Goal: Navigation & Orientation: Find specific page/section

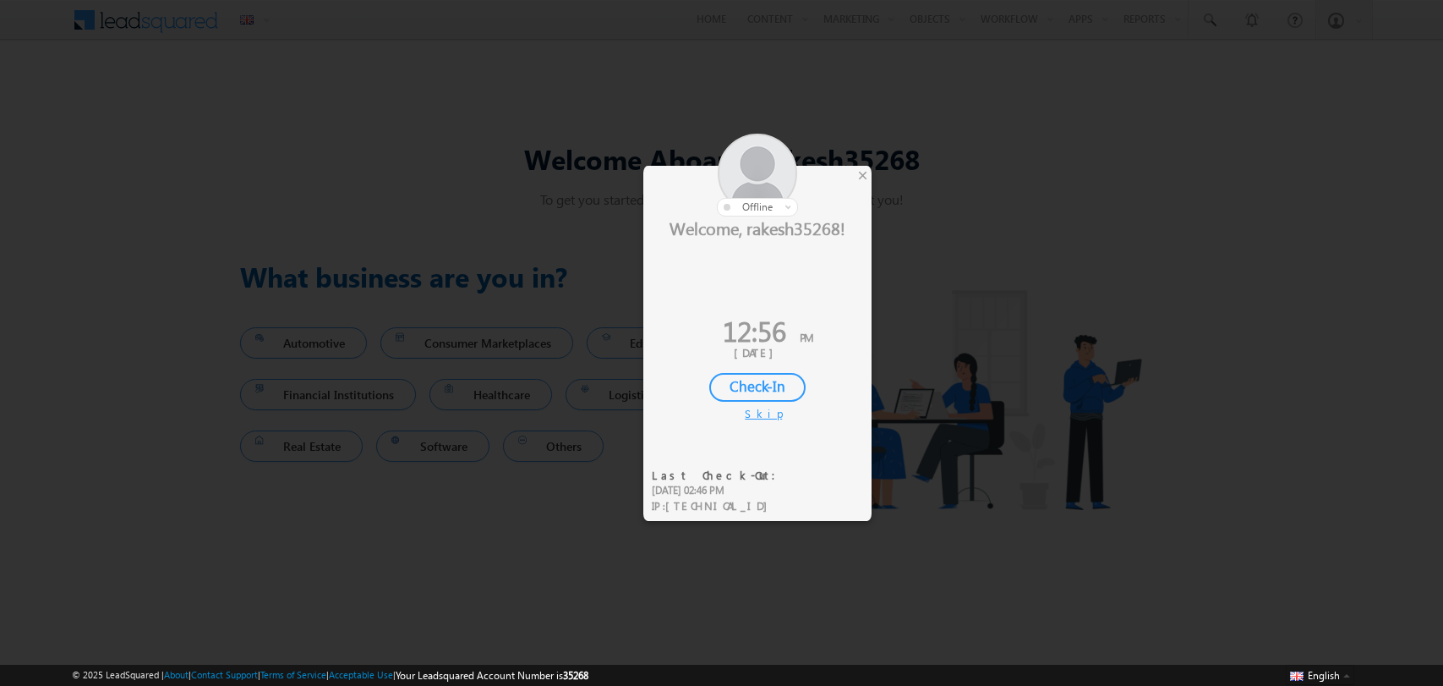
click at [853, 171] on div at bounding box center [757, 175] width 228 height 83
click at [859, 173] on div "×" at bounding box center [863, 175] width 18 height 19
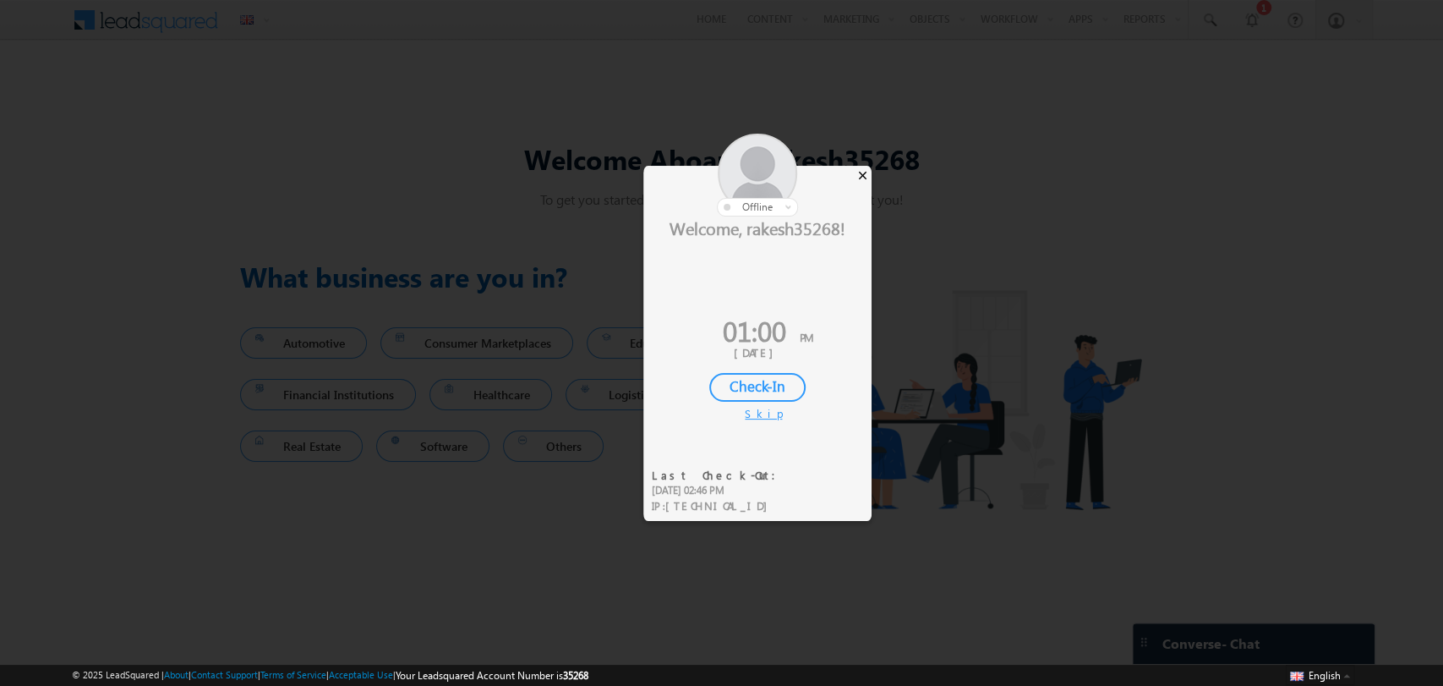
click at [865, 175] on div "×" at bounding box center [863, 175] width 18 height 19
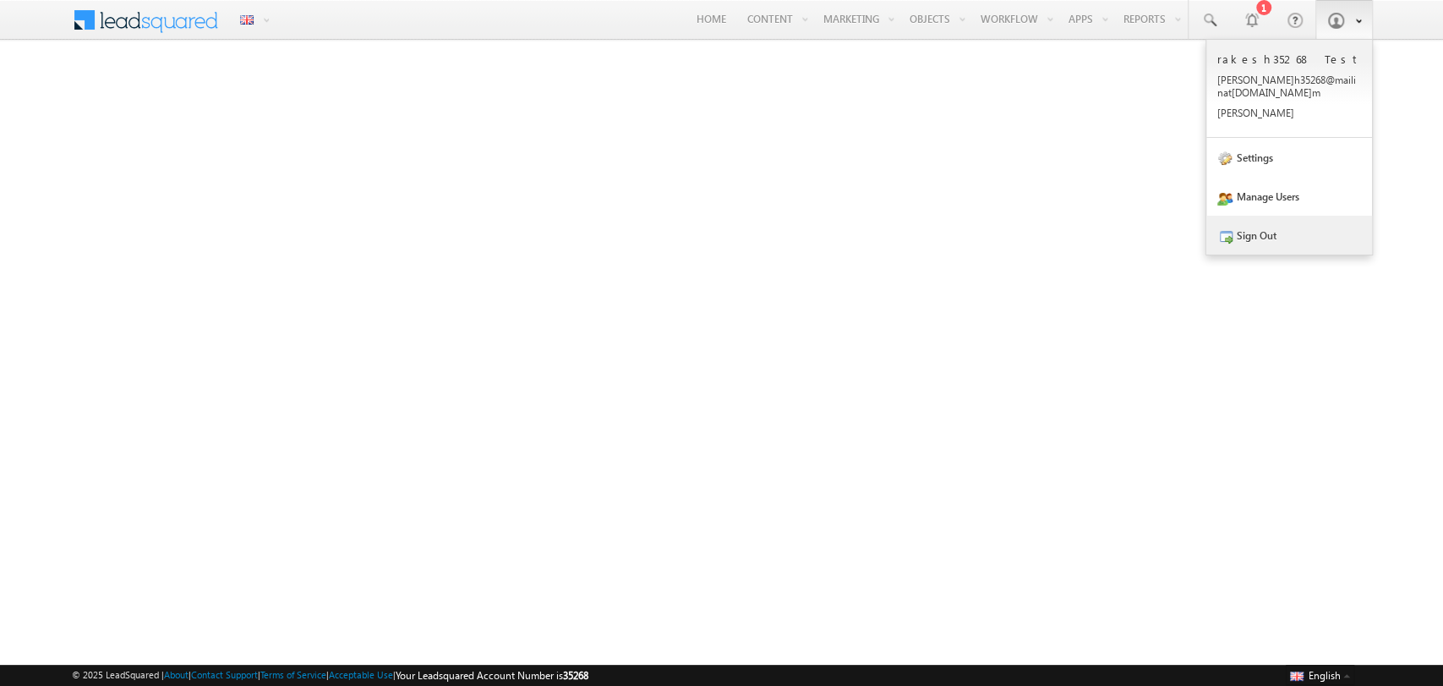
click at [1334, 216] on link "Sign Out" at bounding box center [1289, 235] width 166 height 39
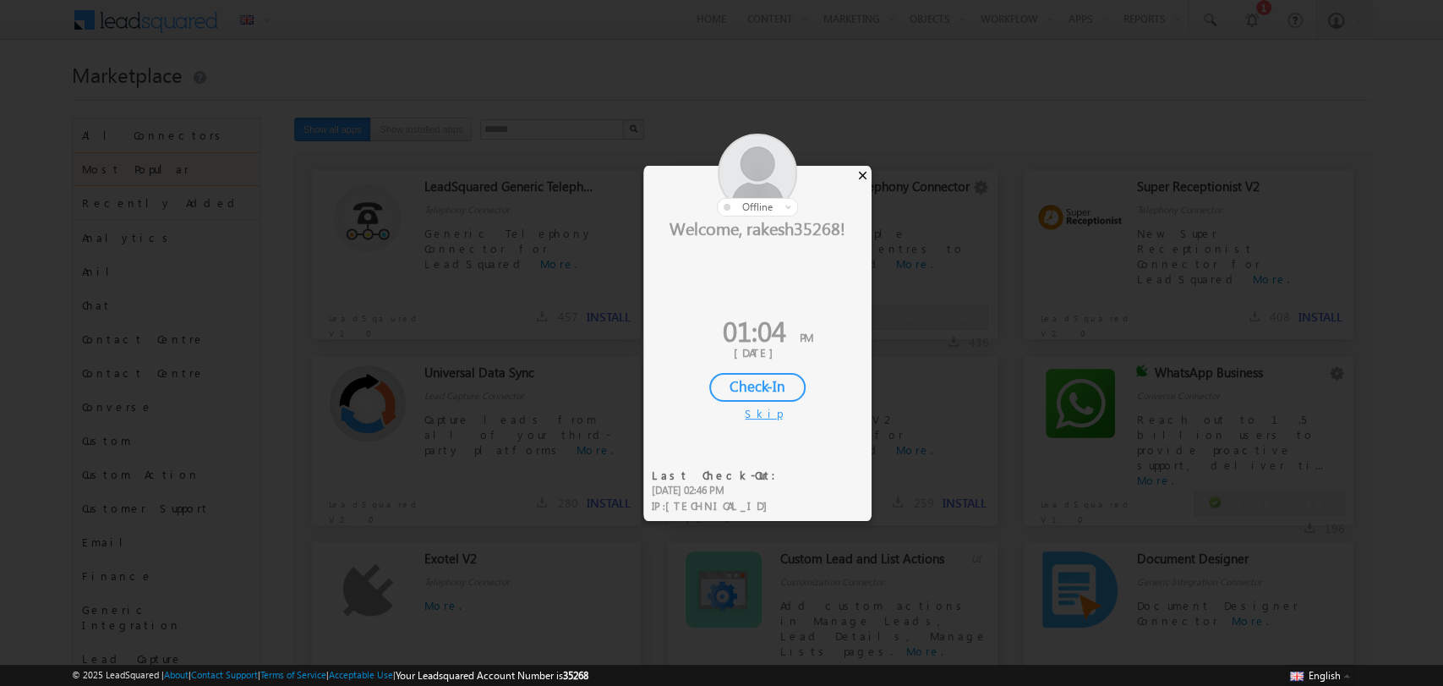
click at [864, 173] on div "×" at bounding box center [863, 175] width 18 height 19
